Goal: Task Accomplishment & Management: Use online tool/utility

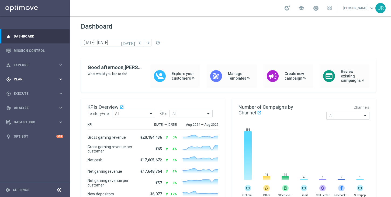
click at [59, 78] on icon "keyboard_arrow_right" at bounding box center [60, 79] width 5 height 5
click at [60, 105] on icon "keyboard_arrow_right" at bounding box center [60, 106] width 5 height 5
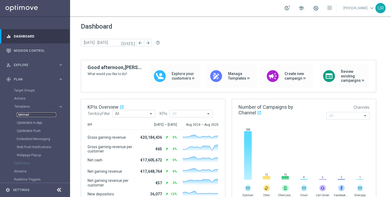
click at [43, 113] on link "Optimail" at bounding box center [36, 114] width 39 height 4
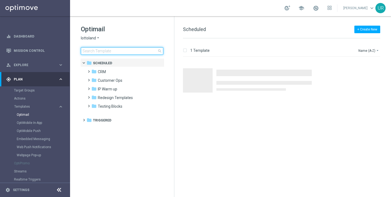
click at [118, 49] on input at bounding box center [122, 51] width 83 height 8
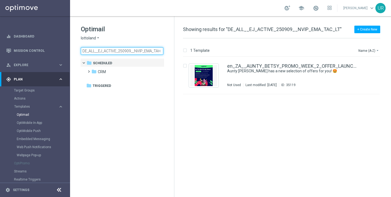
scroll to position [0, 6]
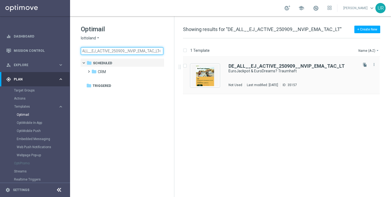
type input "DE_ALL__EJ_ACTIVE_250909__NVIP_EMA_TAC_LT"
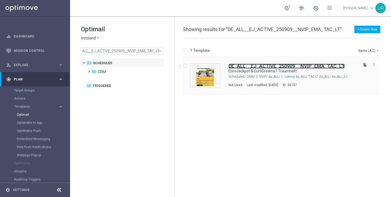
click at [269, 67] on b "DE_ALL__EJ_ACTIVE_250909__NVIP_EMA_TAC_LT" at bounding box center [287, 66] width 116 height 6
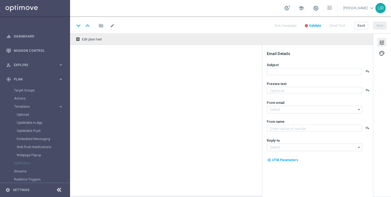
type textarea "Die perfekte Euro-Kombi wartet auf dich."
type input "[EMAIL_ADDRESS][DOMAIN_NAME]"
type textarea "Lottoland"
type input "[EMAIL_ADDRESS][DOMAIN_NAME]"
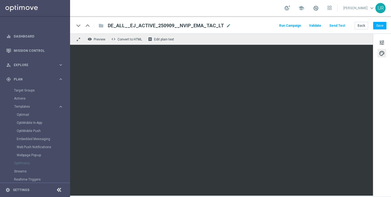
click at [344, 25] on button "Send Test" at bounding box center [338, 25] width 18 height 7
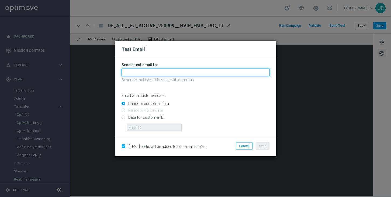
click at [207, 72] on input "text" at bounding box center [196, 73] width 148 height 8
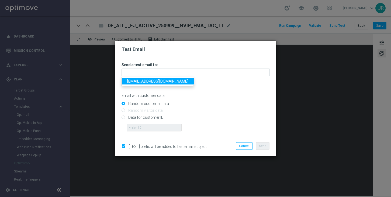
click at [145, 83] on span "[EMAIL_ADDRESS][DOMAIN_NAME]" at bounding box center [157, 81] width 61 height 4
type input "[EMAIL_ADDRESS][DOMAIN_NAME]"
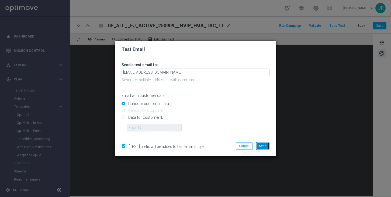
click at [262, 146] on span "Send" at bounding box center [263, 146] width 8 height 4
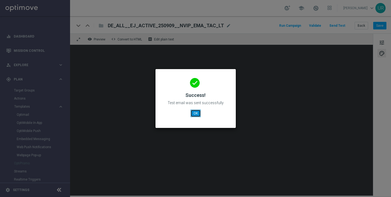
click at [197, 113] on button "OK" at bounding box center [196, 114] width 10 height 8
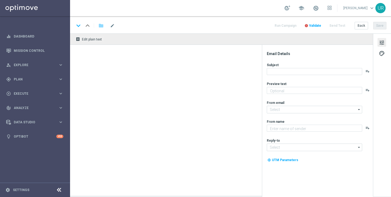
type textarea "Die perfekte Euro-Kombi wartet auf dich."
type textarea "Lottoland"
type input "[EMAIL_ADDRESS][DOMAIN_NAME]"
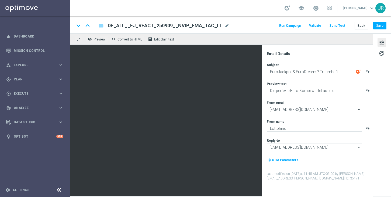
click at [337, 25] on button "Send Test" at bounding box center [338, 25] width 18 height 7
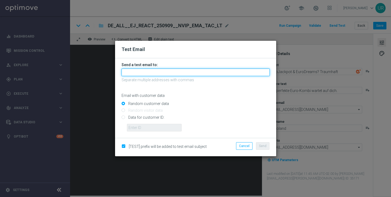
click at [153, 71] on input "text" at bounding box center [196, 73] width 148 height 8
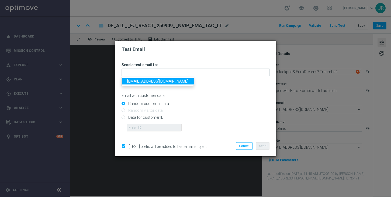
click at [132, 81] on span "[EMAIL_ADDRESS][DOMAIN_NAME]" at bounding box center [157, 81] width 61 height 4
type input "[EMAIL_ADDRESS][DOMAIN_NAME]"
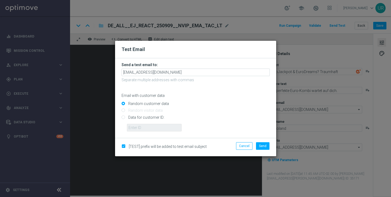
click at [124, 117] on input "Data for customer ID:" at bounding box center [196, 120] width 148 height 8
radio input "true"
click at [137, 129] on input "text" at bounding box center [154, 128] width 55 height 8
paste input "222634736"
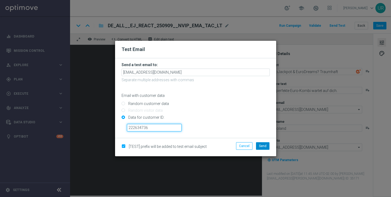
type input "222634736"
click at [262, 145] on span "Send" at bounding box center [263, 146] width 8 height 4
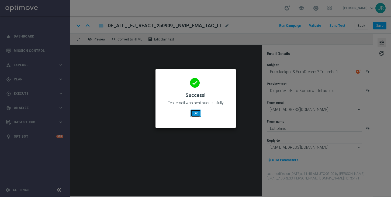
click at [197, 113] on button "OK" at bounding box center [196, 114] width 10 height 8
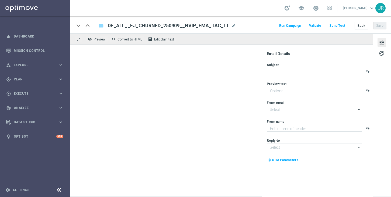
type textarea "Die perfekte Euro-Kombi wartet auf dich."
type input "[EMAIL_ADDRESS][DOMAIN_NAME]"
type textarea "Lottoland"
type input "[EMAIL_ADDRESS][DOMAIN_NAME]"
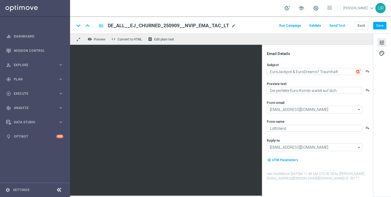
click at [341, 26] on button "Send Test" at bounding box center [338, 25] width 18 height 7
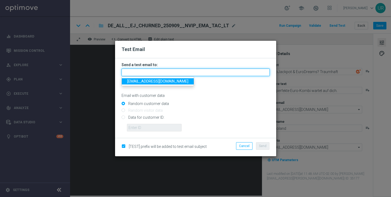
click at [172, 70] on input "text" at bounding box center [196, 73] width 148 height 8
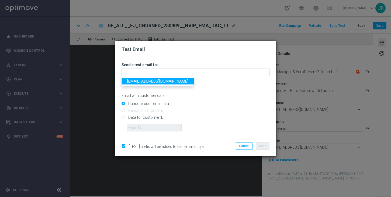
click at [140, 83] on span "[EMAIL_ADDRESS][DOMAIN_NAME]" at bounding box center [157, 81] width 61 height 4
type input "[EMAIL_ADDRESS][DOMAIN_NAME]"
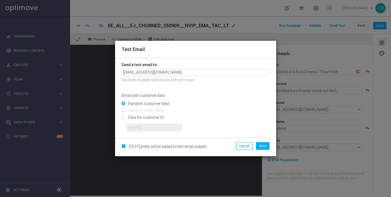
click at [125, 117] on input "Data for customer ID:" at bounding box center [196, 120] width 148 height 8
radio input "true"
click at [135, 126] on input "text" at bounding box center [154, 128] width 55 height 8
paste input "222634736"
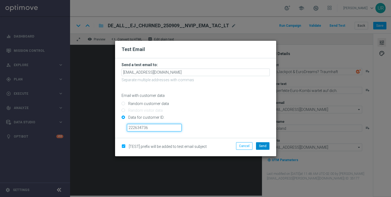
type input "222634736"
click at [265, 145] on span "Send" at bounding box center [263, 146] width 8 height 4
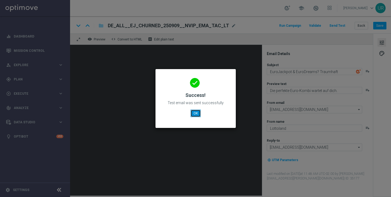
click at [197, 114] on button "OK" at bounding box center [196, 114] width 10 height 8
